Goal: Navigation & Orientation: Find specific page/section

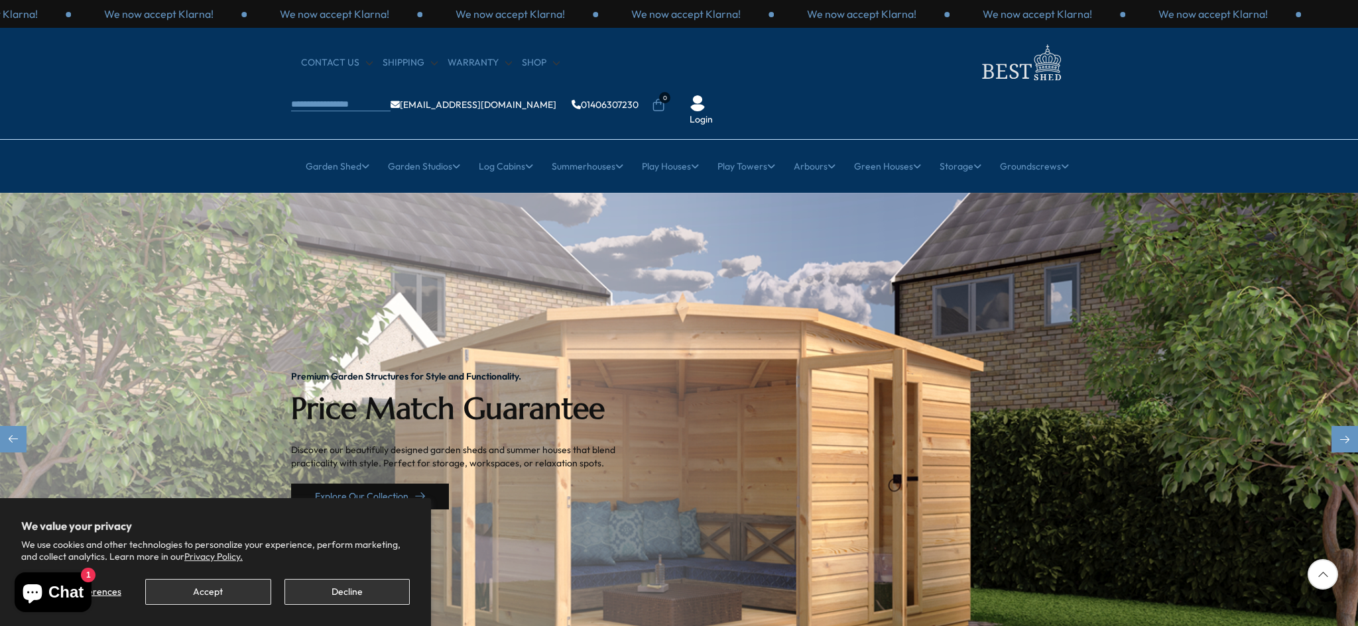
click at [381, 484] on link "Explore Our Collection" at bounding box center [370, 497] width 158 height 26
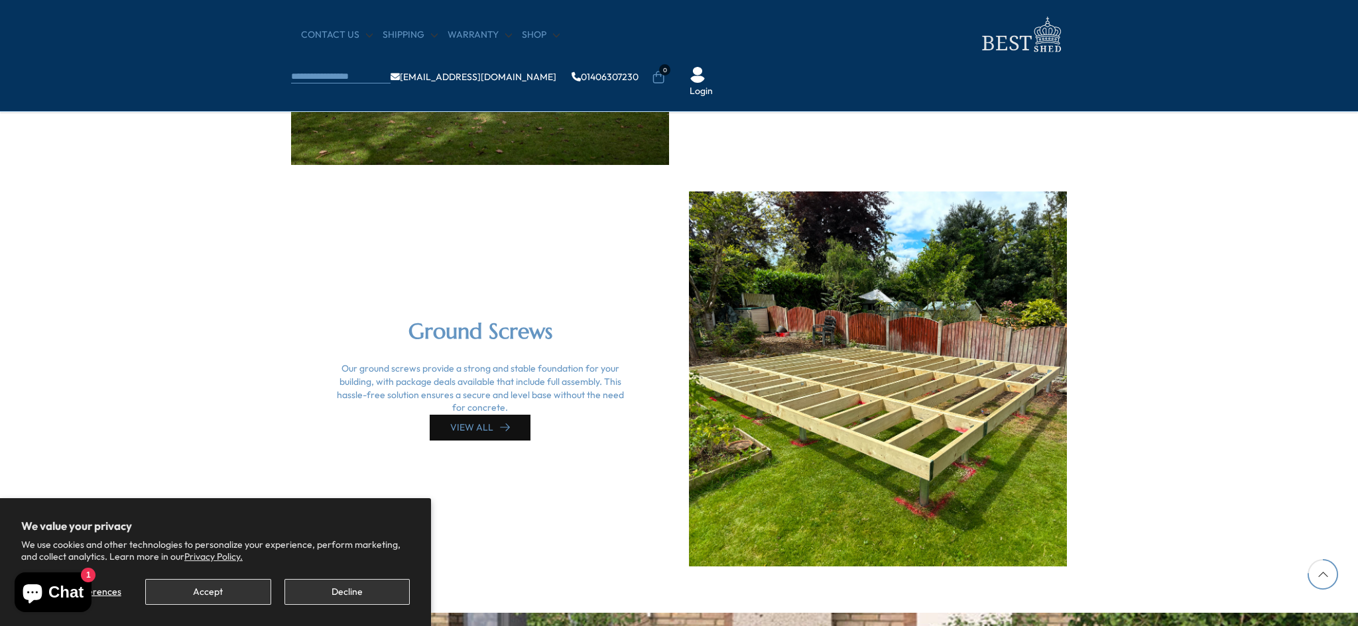
scroll to position [3091, 0]
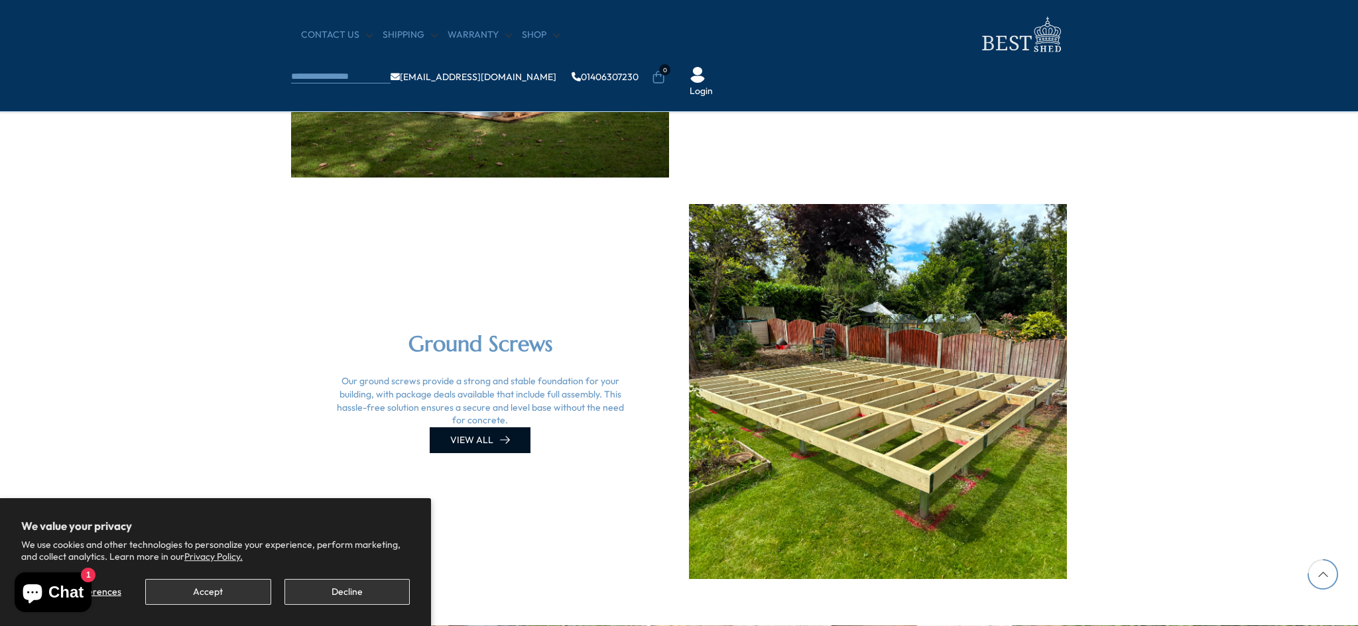
click at [472, 439] on link "VIEW ALL" at bounding box center [480, 441] width 101 height 26
